Goal: Task Accomplishment & Management: Manage account settings

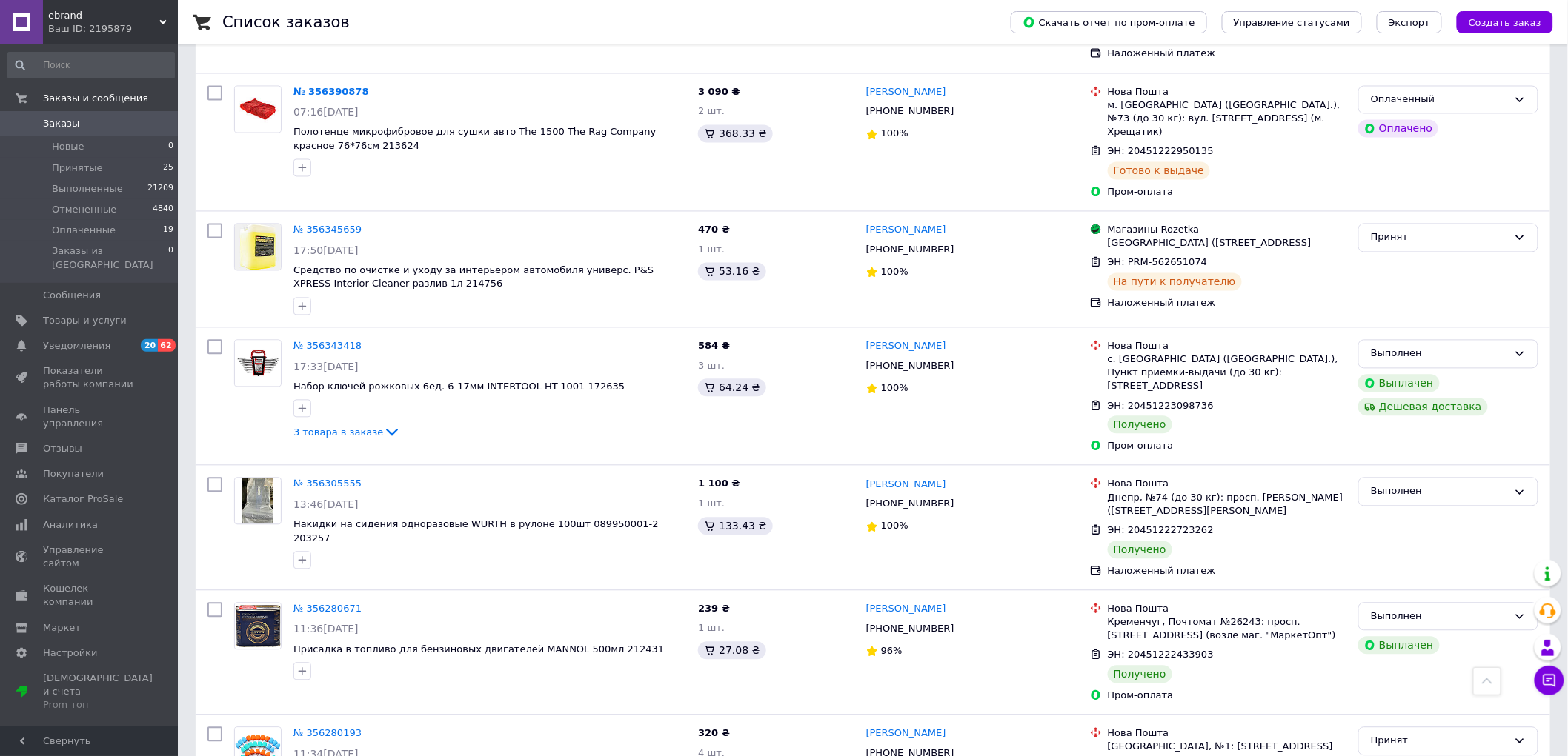
scroll to position [5858, 0]
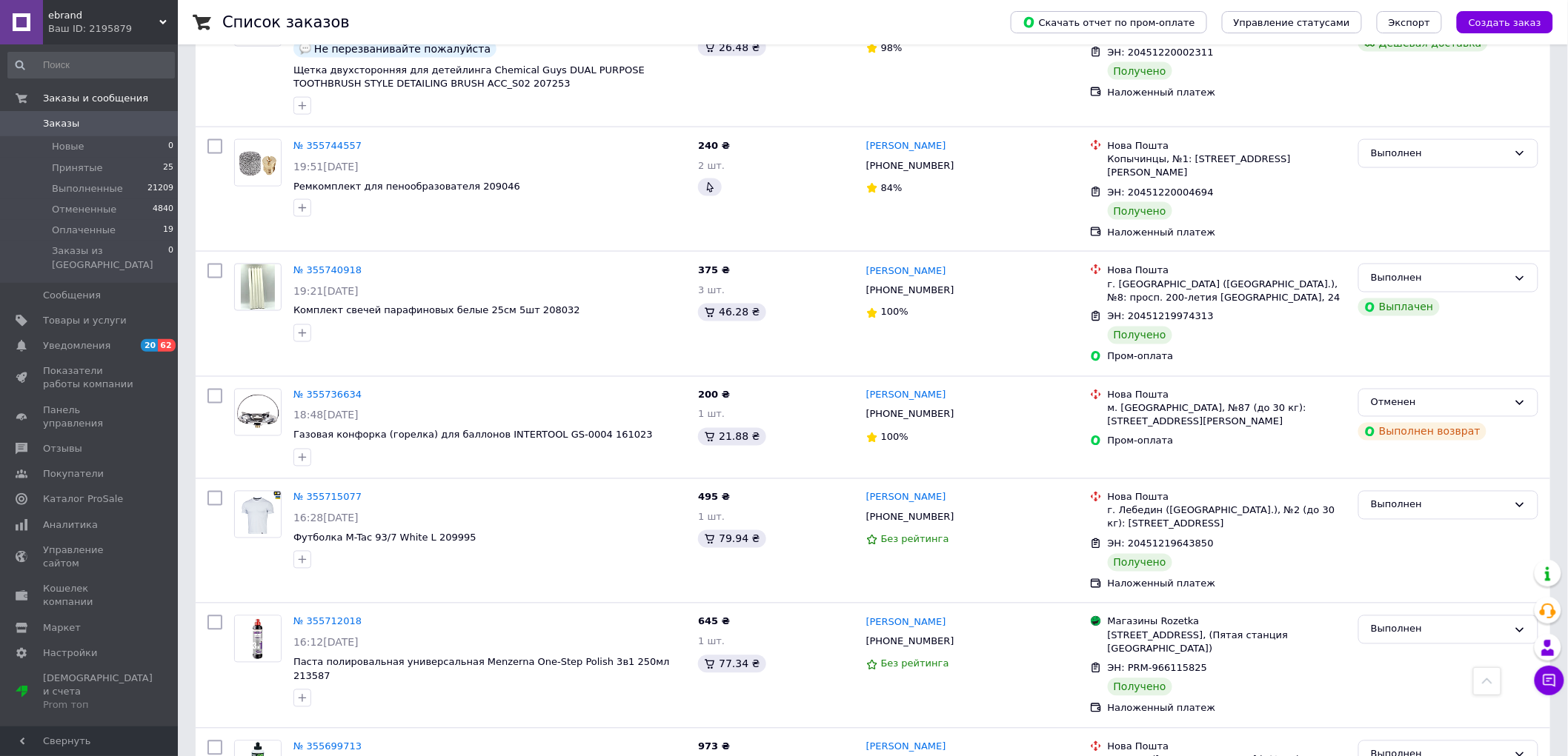
scroll to position [5589, 0]
